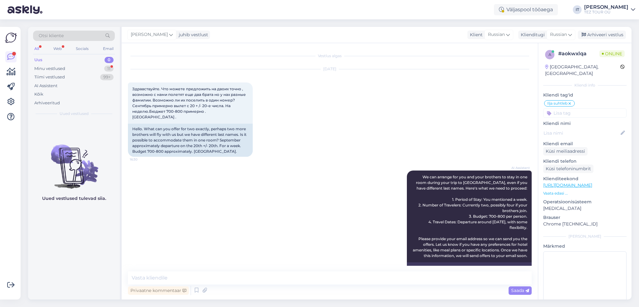
click at [103, 69] on div "Minu vestlused 11" at bounding box center [74, 68] width 82 height 9
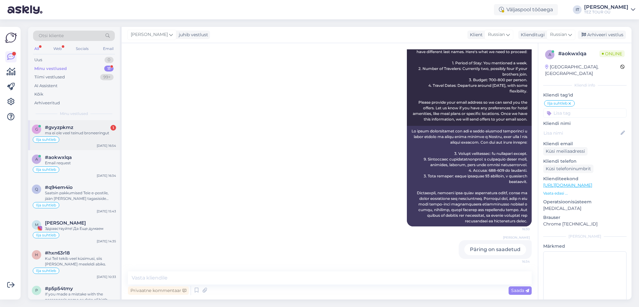
click at [71, 138] on div "Ilja suhtleb" at bounding box center [74, 139] width 84 height 7
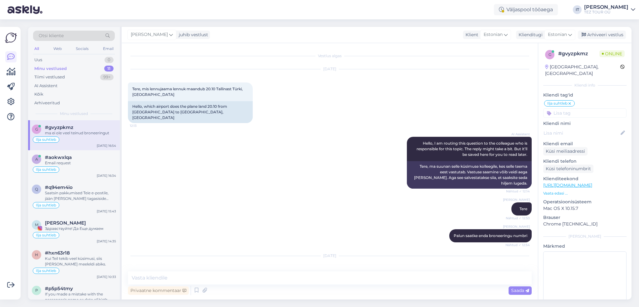
scroll to position [12, 0]
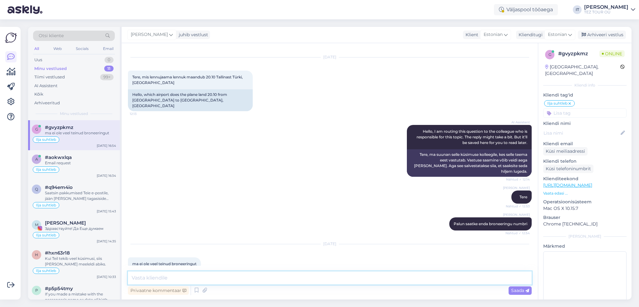
click at [317, 278] on textarea at bounding box center [330, 277] width 404 height 13
type textarea "S"
type textarea "L"
type textarea "Kas soovite, et ma saadaks pakkumised Teie e-postile?"
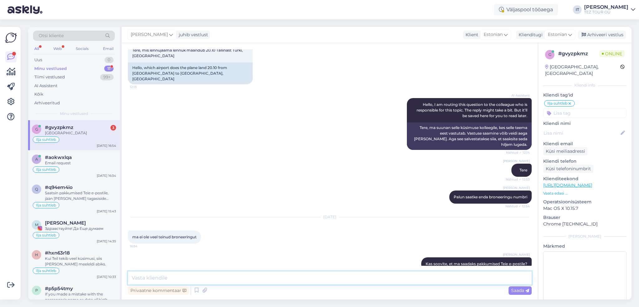
scroll to position [125, 0]
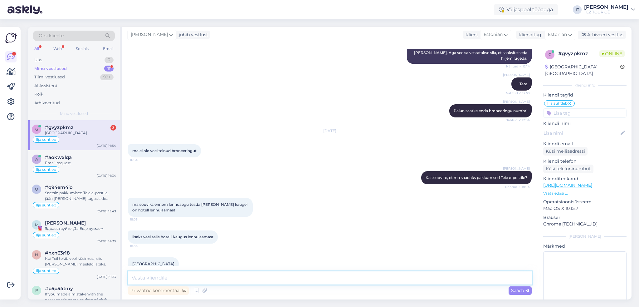
click at [210, 278] on textarea at bounding box center [330, 277] width 404 height 13
click at [312, 278] on textarea "Saatke palun enda e-posti aadress [PERSON_NAME] saadan pakkumised, niiviisi on …" at bounding box center [330, 277] width 404 height 13
click at [379, 275] on textarea "Saatke palun enda e-posti aadress [PERSON_NAME] saadan pakkumised, niiviisi on …" at bounding box center [330, 277] width 404 height 13
type textarea "Saatke palun enda e-posti aadress [PERSON_NAME] saadan pakkumised, niiviisi on …"
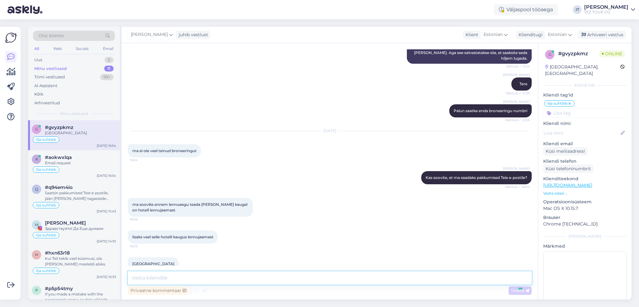
scroll to position [157, 0]
